Goal: Information Seeking & Learning: Find specific fact

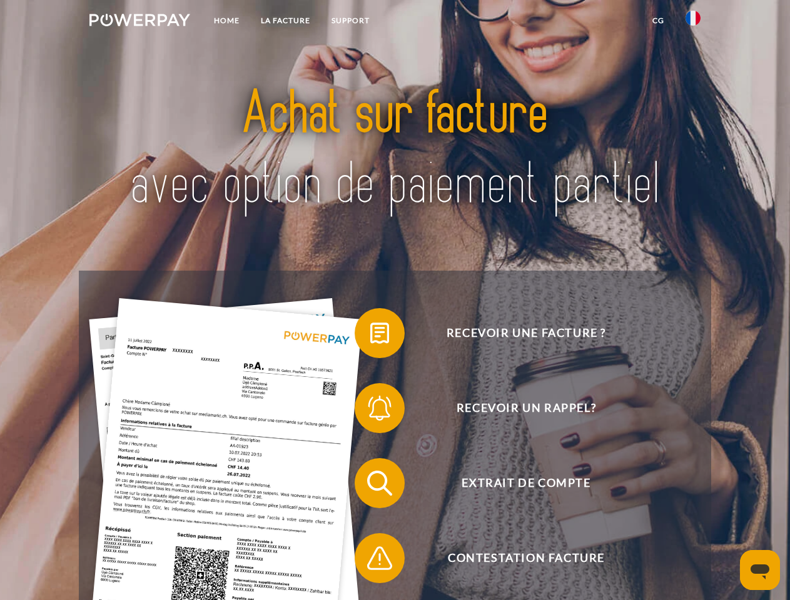
click at [139, 22] on img at bounding box center [139, 20] width 101 height 13
click at [693, 22] on img at bounding box center [692, 18] width 15 height 15
click at [658, 21] on link "CG" at bounding box center [657, 20] width 33 height 23
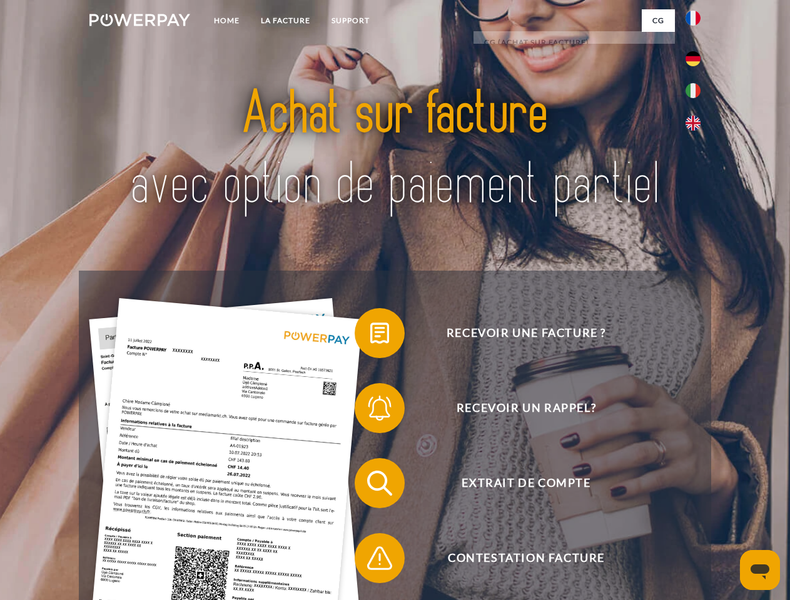
click at [370, 336] on span at bounding box center [360, 333] width 63 height 63
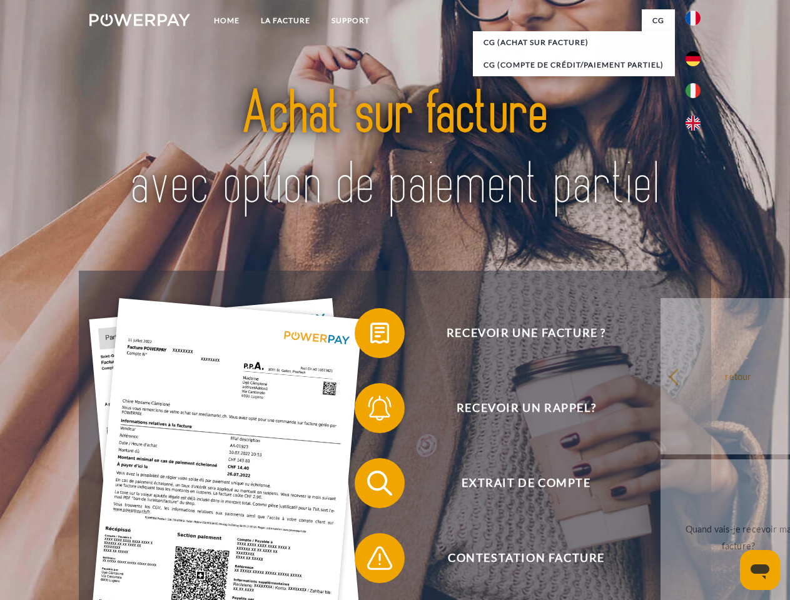
click at [370, 411] on span at bounding box center [360, 408] width 63 height 63
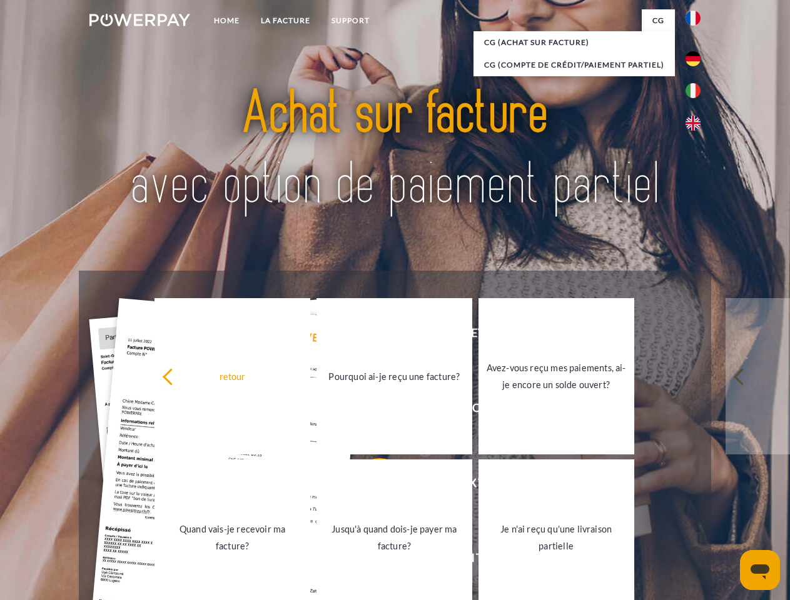
click at [370, 486] on link "Jusqu'à quand dois-je payer ma facture?" at bounding box center [394, 537] width 156 height 156
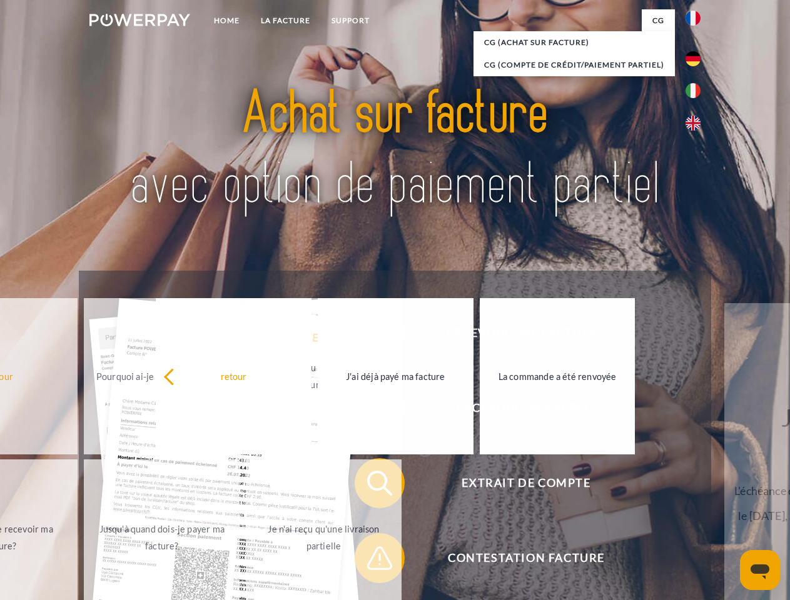
click at [370, 561] on span at bounding box center [360, 558] width 63 height 63
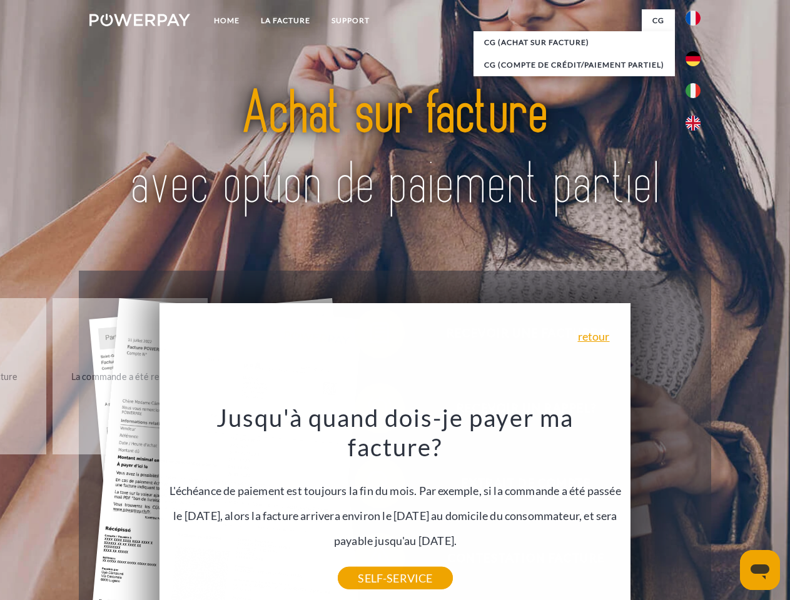
click at [760, 570] on icon "Ouvrir la fenêtre de messagerie" at bounding box center [759, 571] width 19 height 15
